Goal: Task Accomplishment & Management: Manage account settings

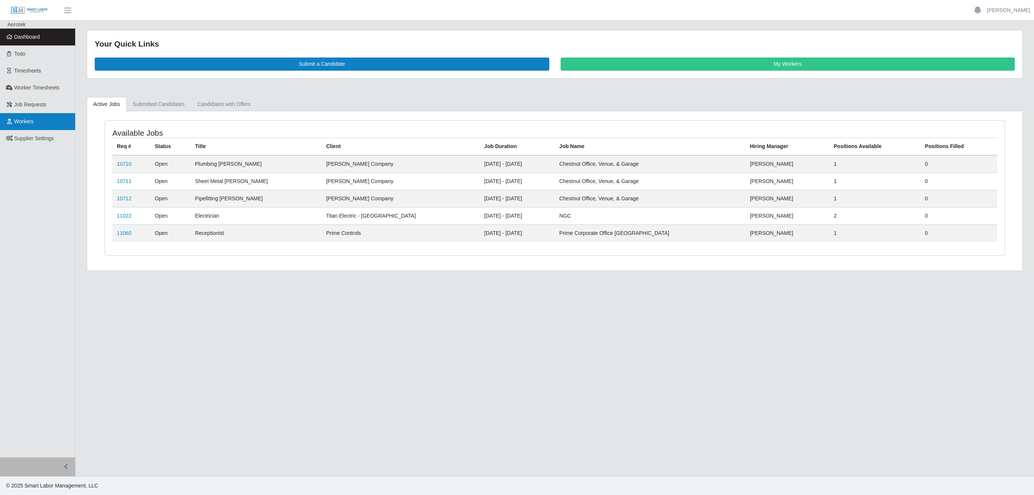
click at [32, 121] on span "Workers" at bounding box center [24, 121] width 20 height 6
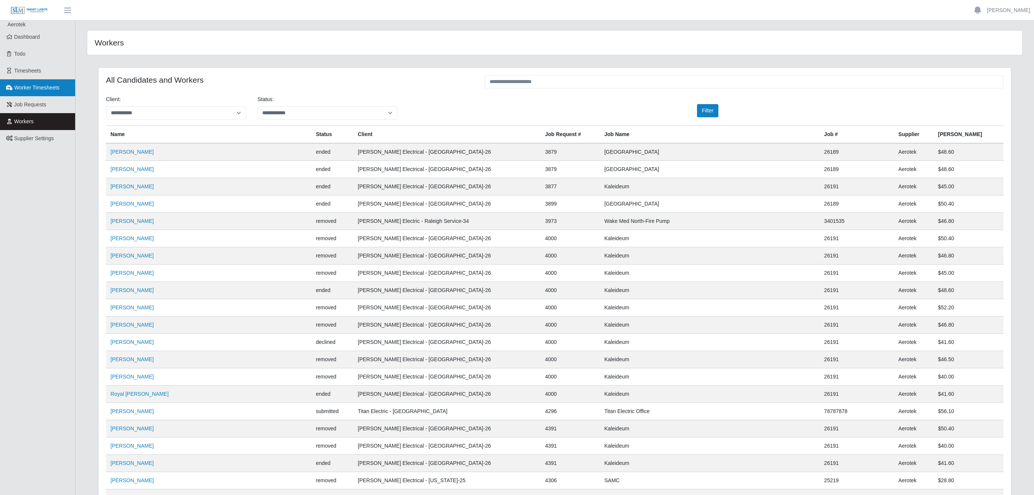
click at [37, 87] on span "Worker Timesheets" at bounding box center [36, 88] width 45 height 6
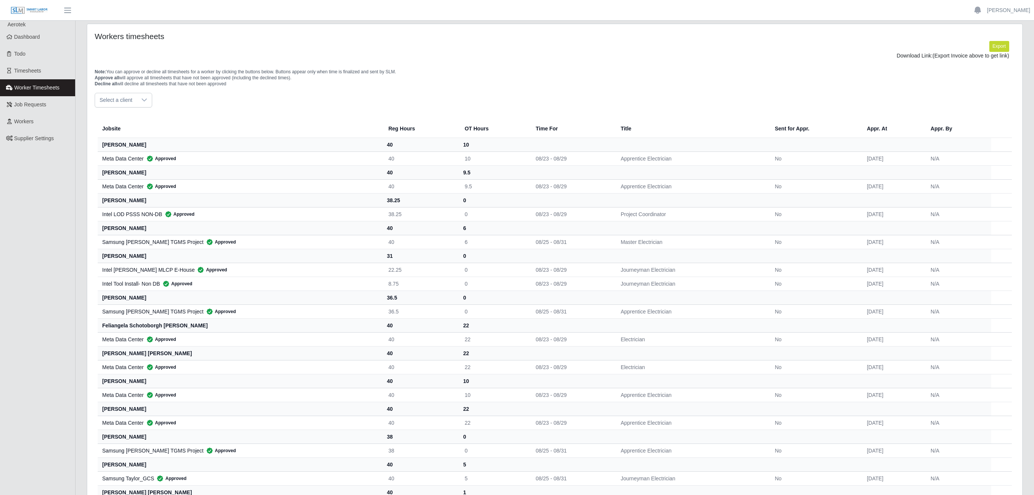
click at [142, 107] on div "Select a client" at bounding box center [123, 100] width 57 height 15
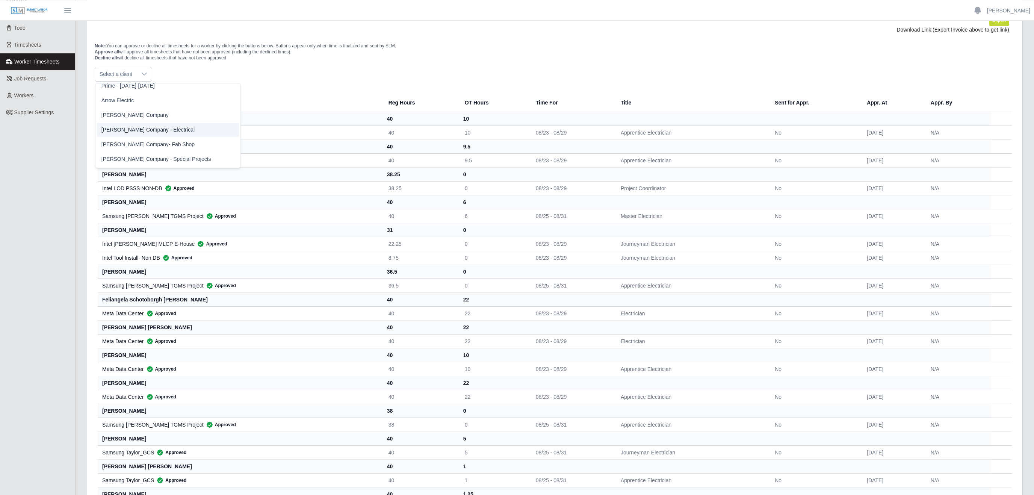
scroll to position [39, 0]
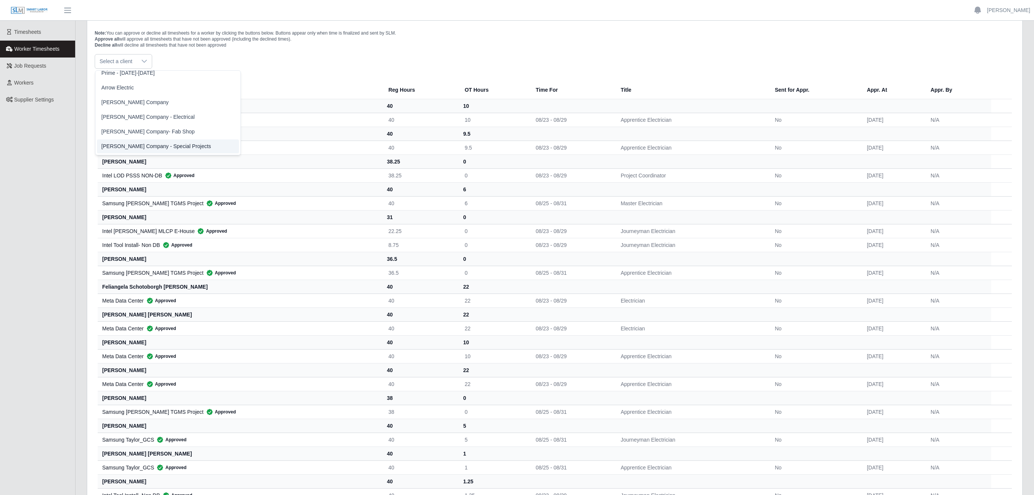
click at [163, 145] on li "Lee Company - Special Projects" at bounding box center [168, 146] width 142 height 14
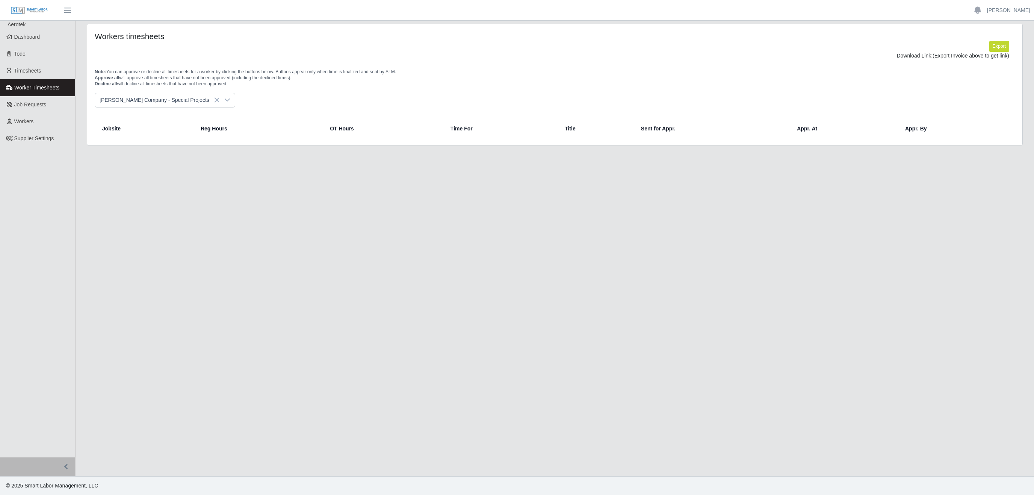
scroll to position [0, 0]
click at [224, 101] on icon at bounding box center [227, 100] width 6 height 6
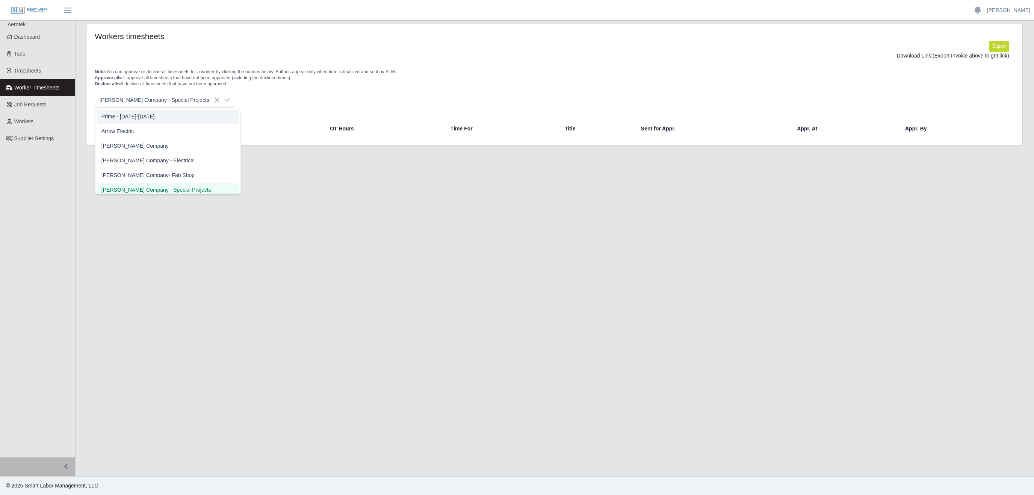
scroll to position [211, 0]
click at [154, 167] on span "Lee Company- Fab Shop" at bounding box center [147, 170] width 93 height 8
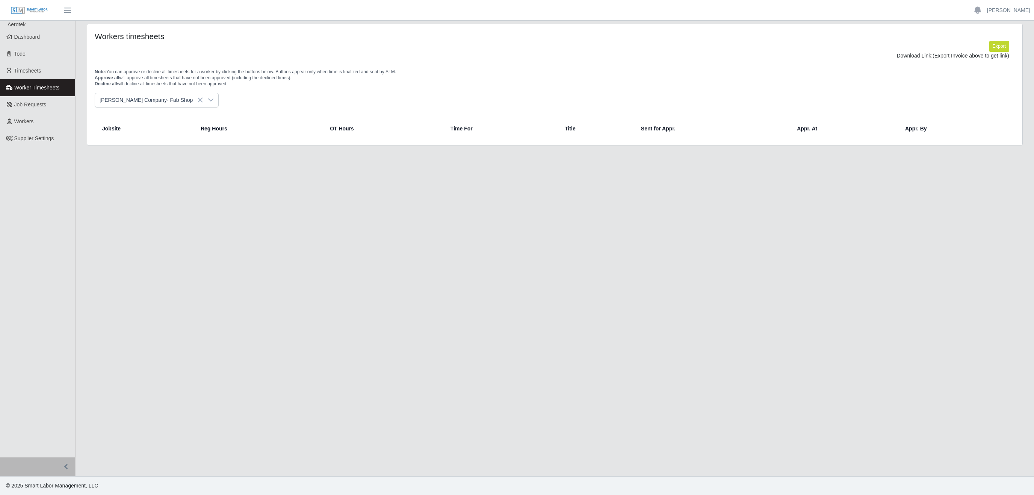
click at [208, 103] on icon at bounding box center [211, 100] width 6 height 6
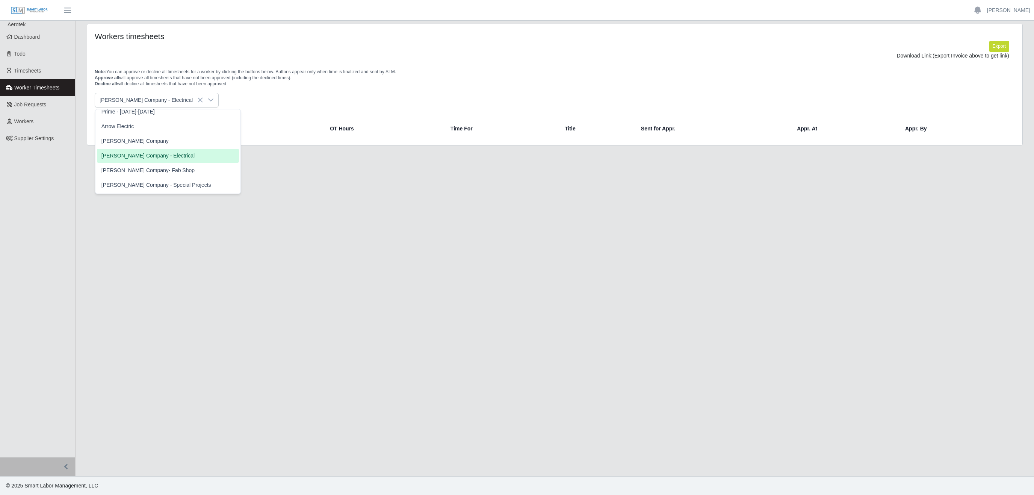
click at [159, 158] on li "Lee Company - Electrical" at bounding box center [168, 156] width 142 height 14
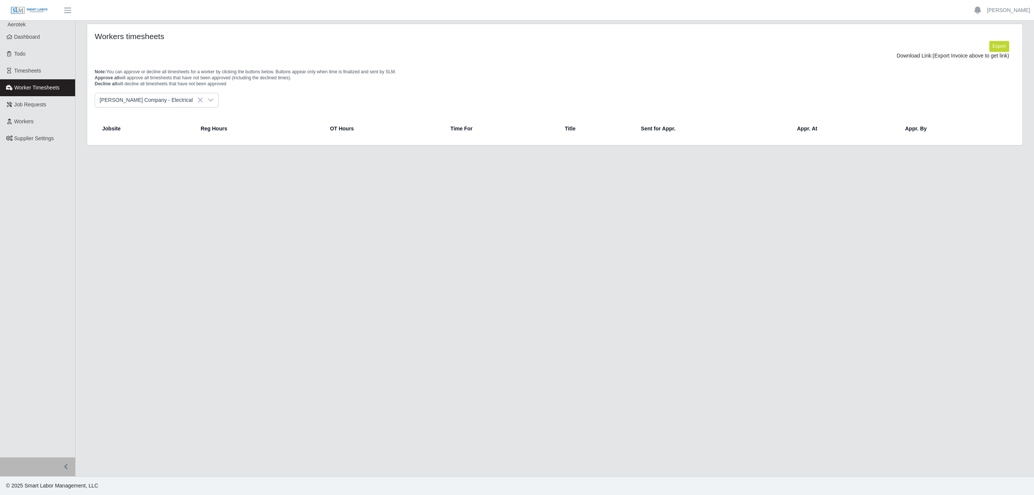
click at [203, 104] on div at bounding box center [210, 100] width 15 height 14
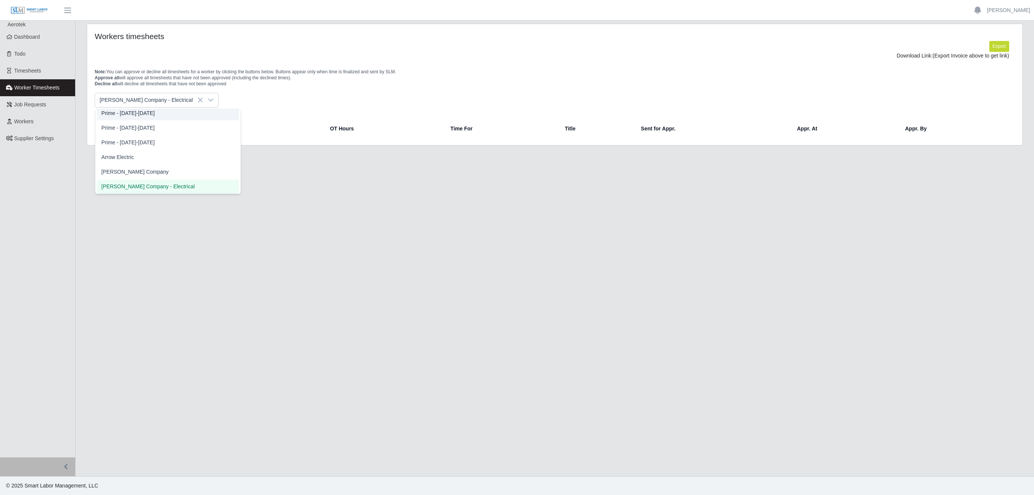
scroll to position [177, 0]
drag, startPoint x: 138, startPoint y: 175, endPoint x: 147, endPoint y: 172, distance: 9.4
click at [138, 174] on li "[PERSON_NAME] Company" at bounding box center [168, 175] width 142 height 14
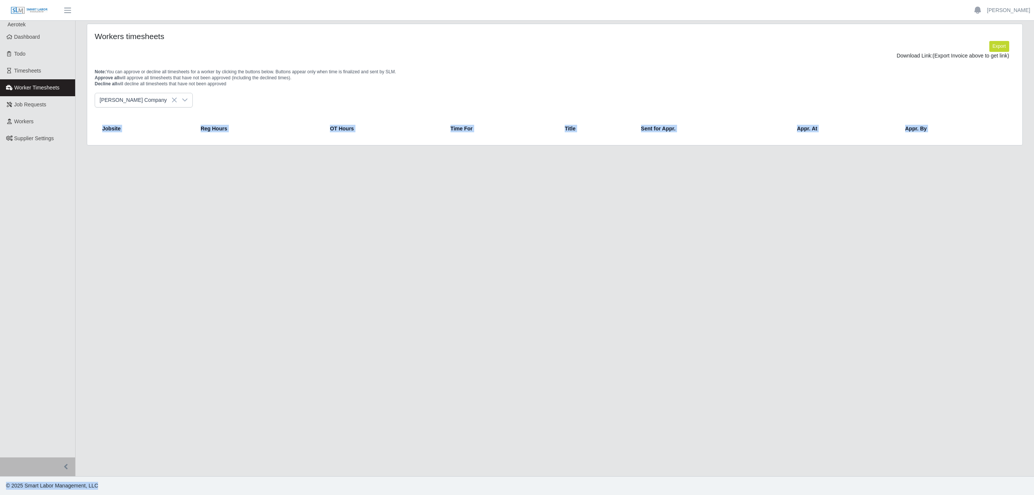
click at [178, 195] on main "Workers timesheets Export Download Link: (Export Invoice above to get link) Not…" at bounding box center [555, 248] width 958 height 455
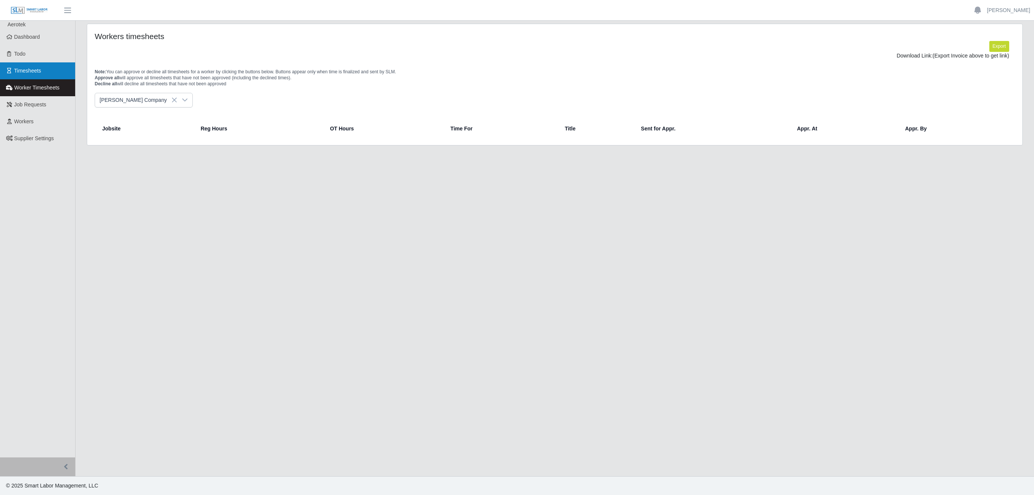
click at [42, 69] on link "Timesheets" at bounding box center [37, 70] width 75 height 17
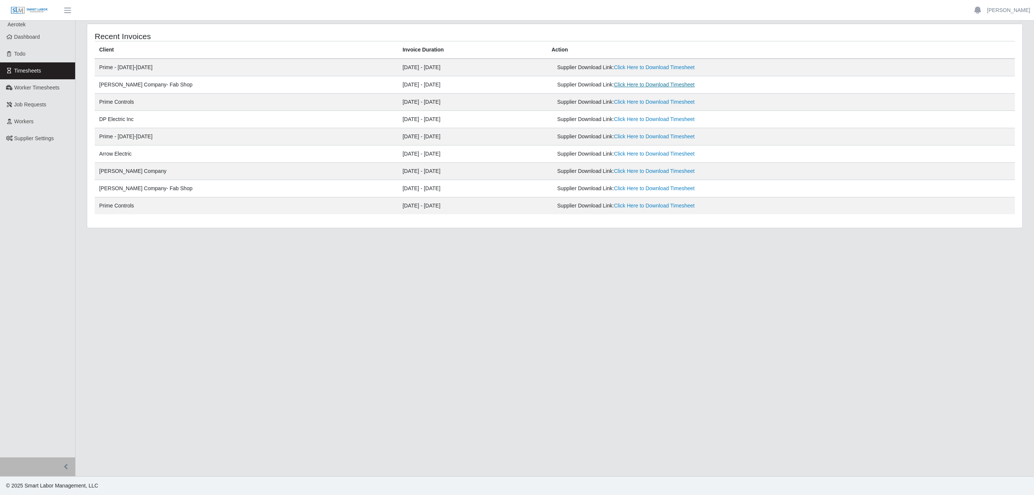
click at [622, 87] on link "Click Here to Download Timesheet" at bounding box center [654, 85] width 81 height 6
click at [1019, 14] on link "[PERSON_NAME]" at bounding box center [1008, 10] width 43 height 8
click at [999, 54] on link "Logout" at bounding box center [1000, 52] width 68 height 16
